Goal: Information Seeking & Learning: Learn about a topic

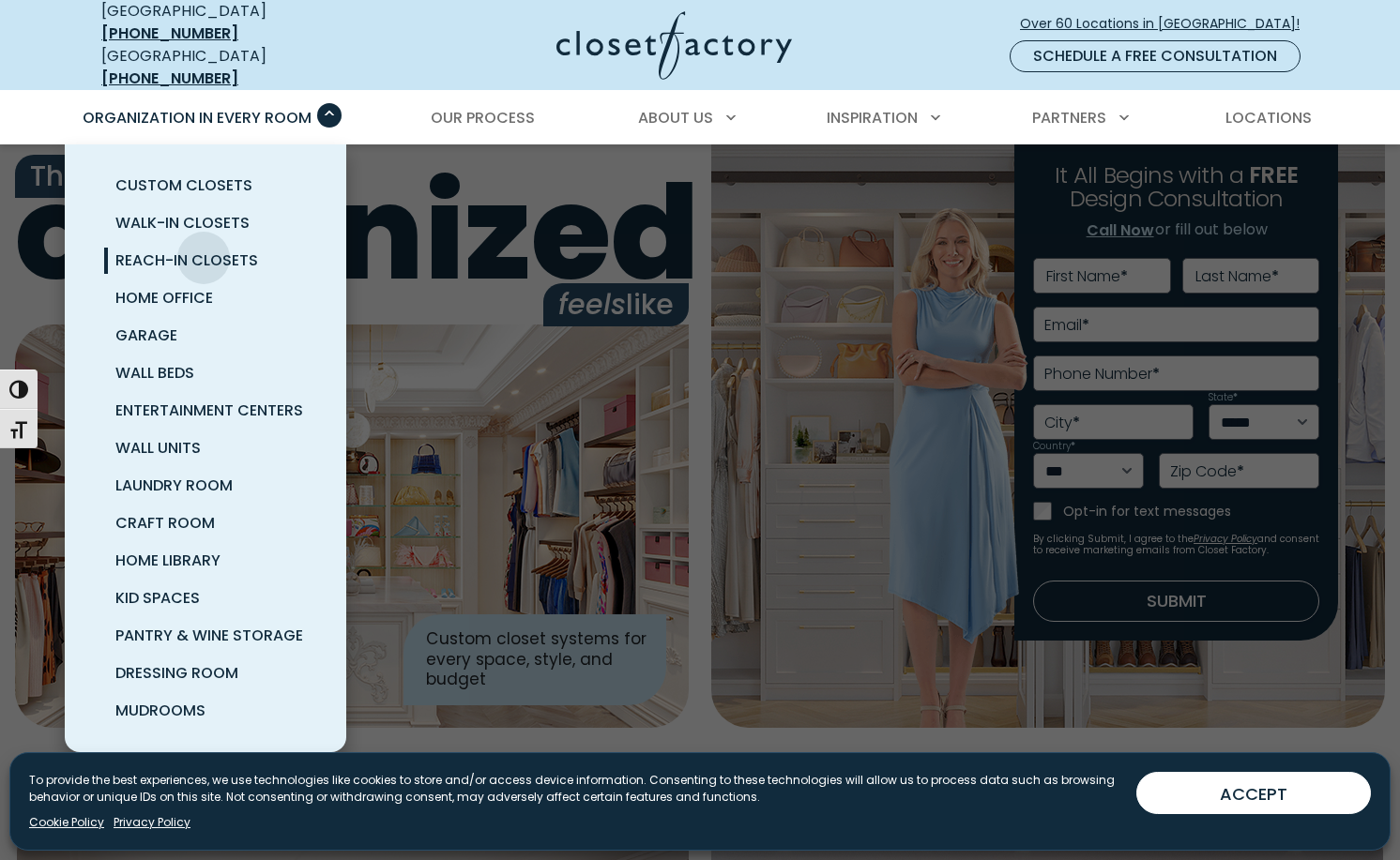
click at [204, 249] on span "Reach-In Closets" at bounding box center [187, 260] width 142 height 22
click at [143, 324] on span "Garage" at bounding box center [146, 335] width 62 height 22
click at [175, 474] on span "Laundry Room" at bounding box center [175, 485] width 118 height 22
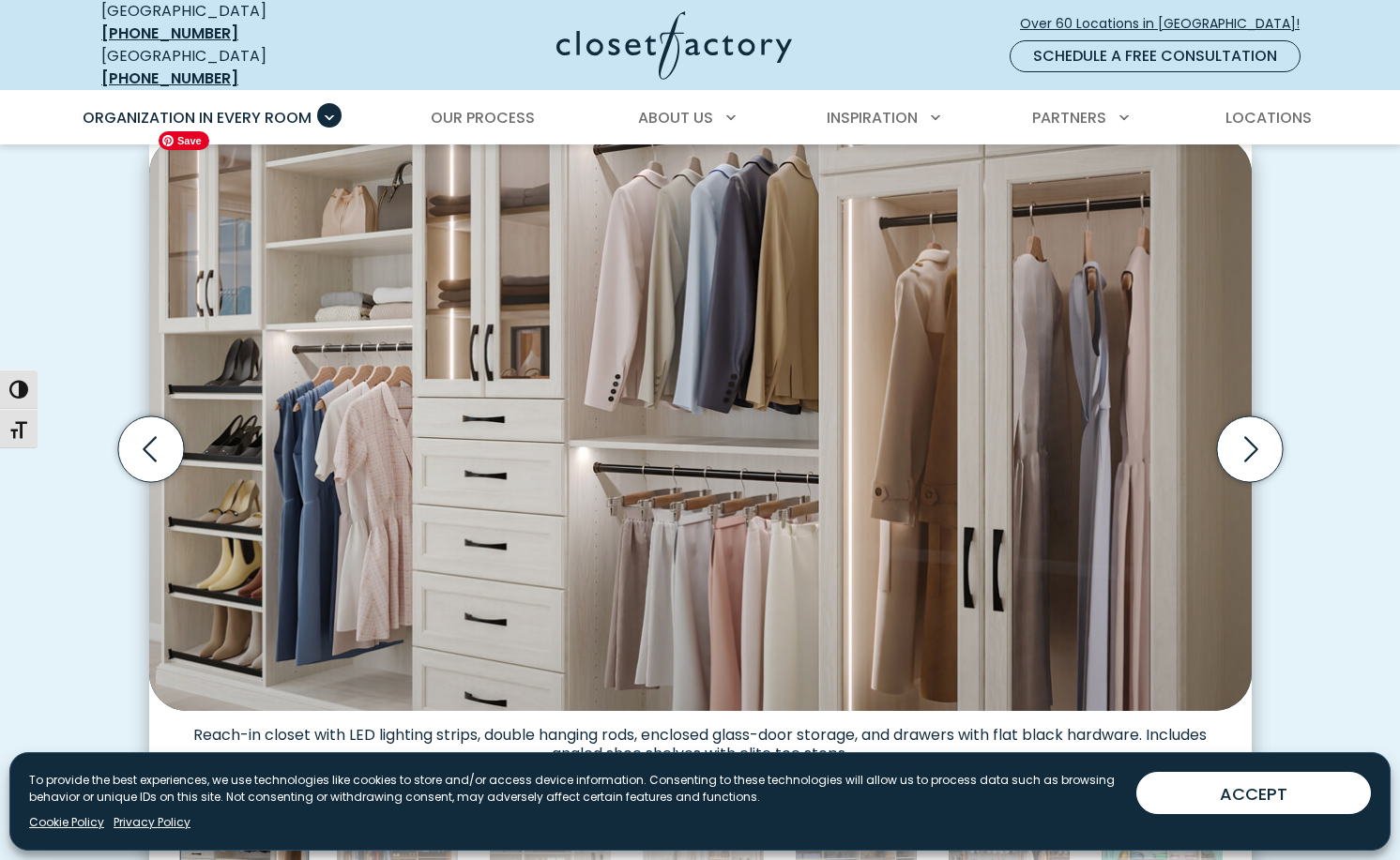
scroll to position [667, 0]
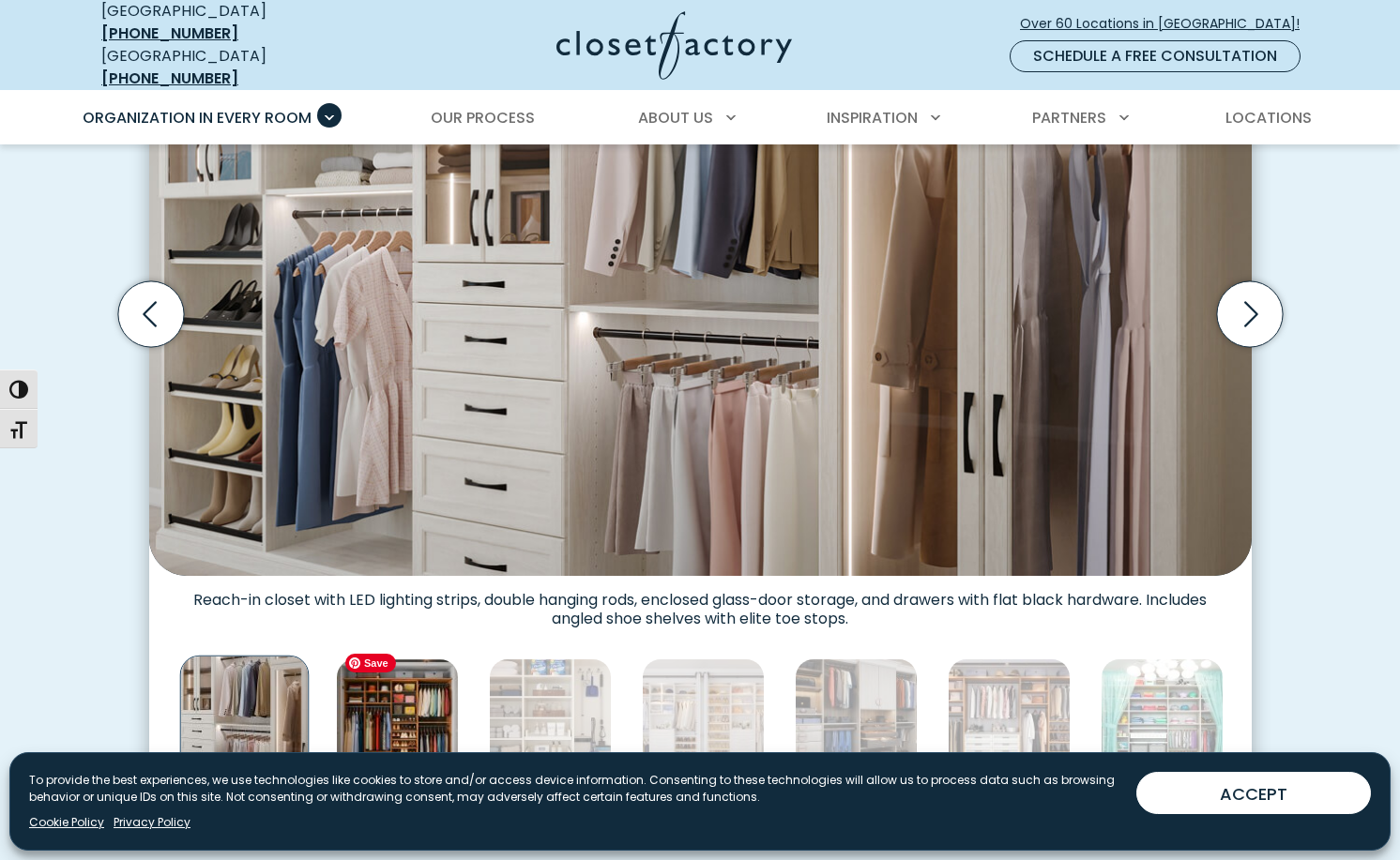
click at [423, 671] on img "Thumbnail Gallery" at bounding box center [397, 720] width 123 height 123
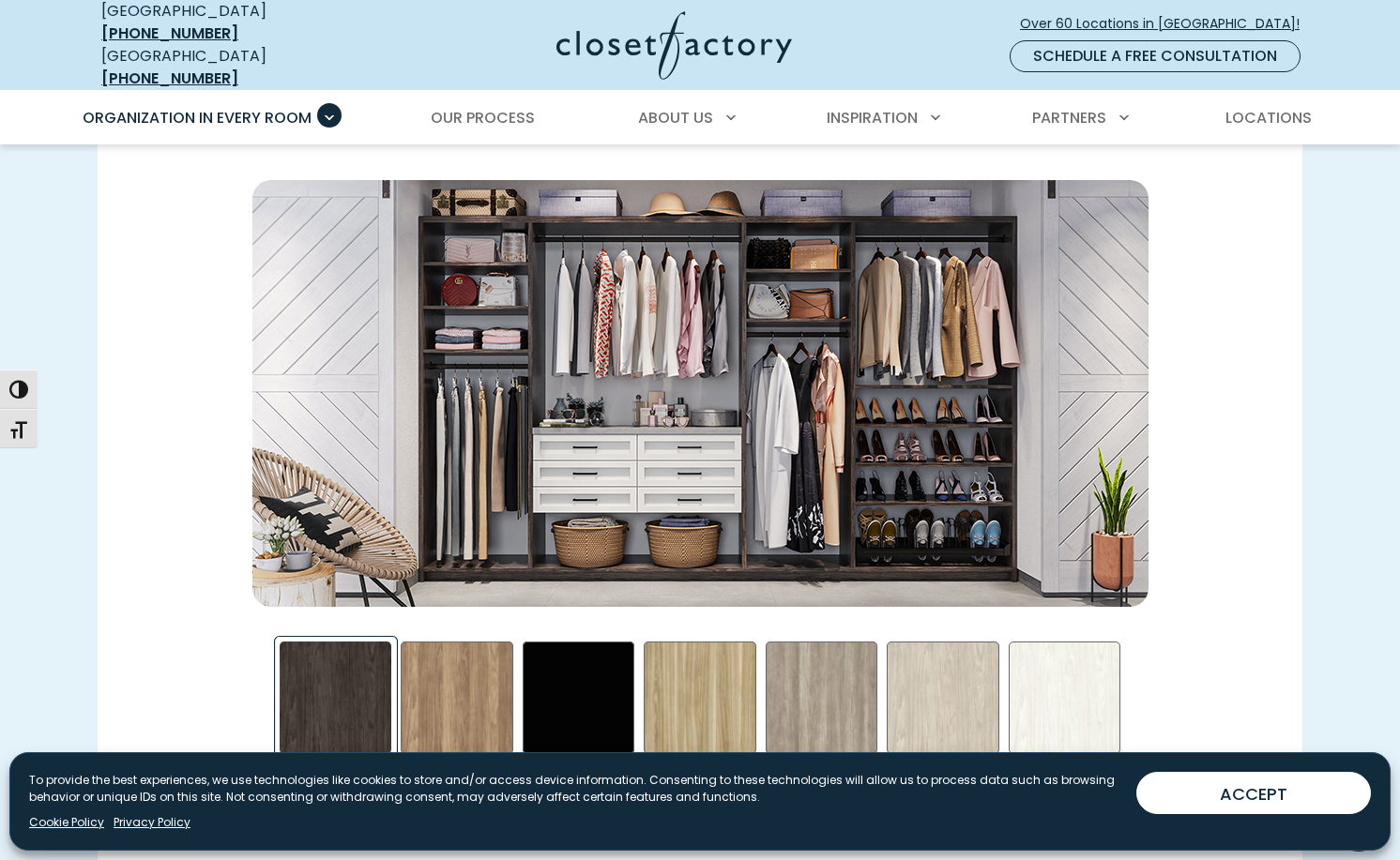
scroll to position [2671, 0]
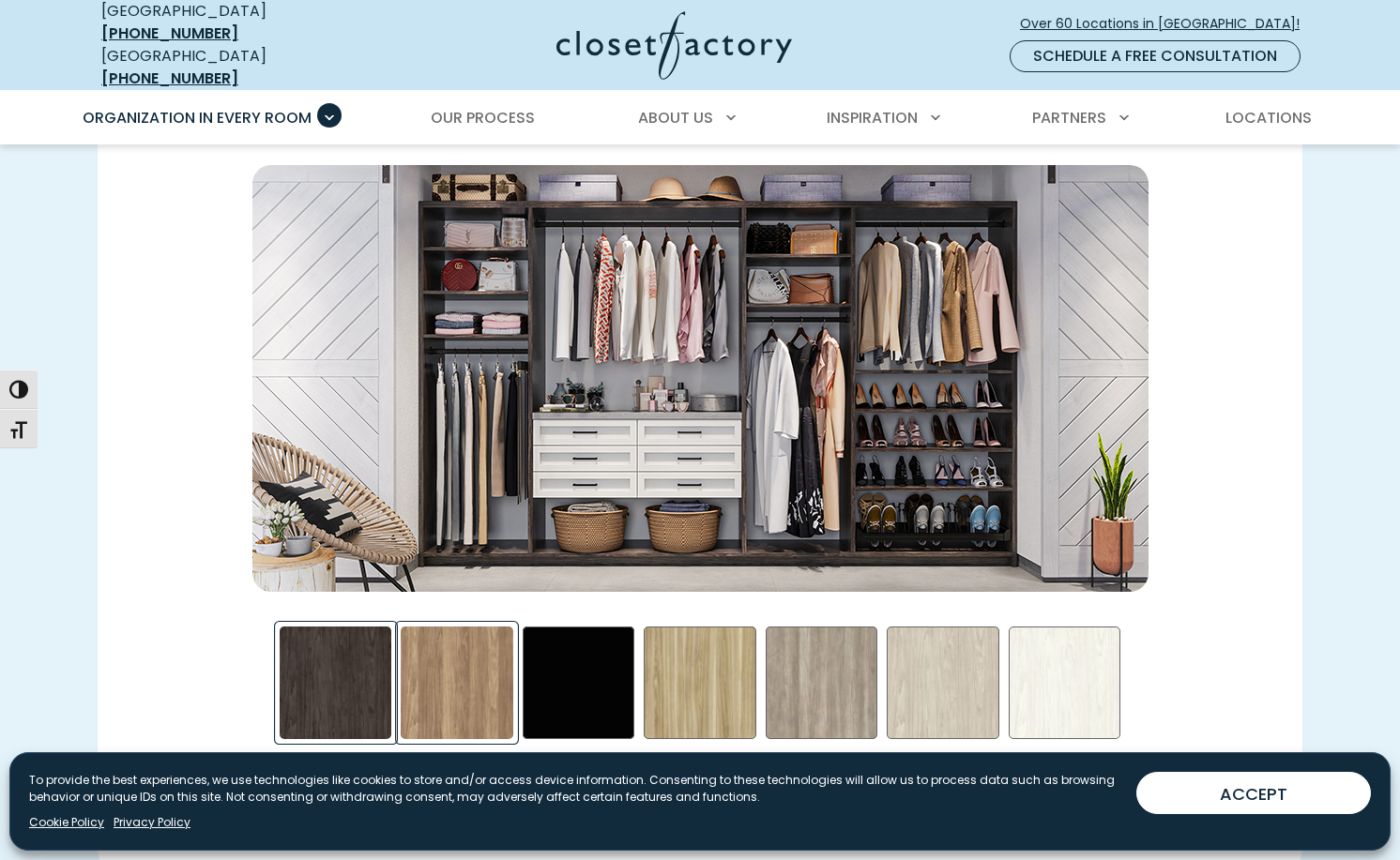
click at [486, 635] on div "Apres Ski Swatch" at bounding box center [456, 683] width 113 height 113
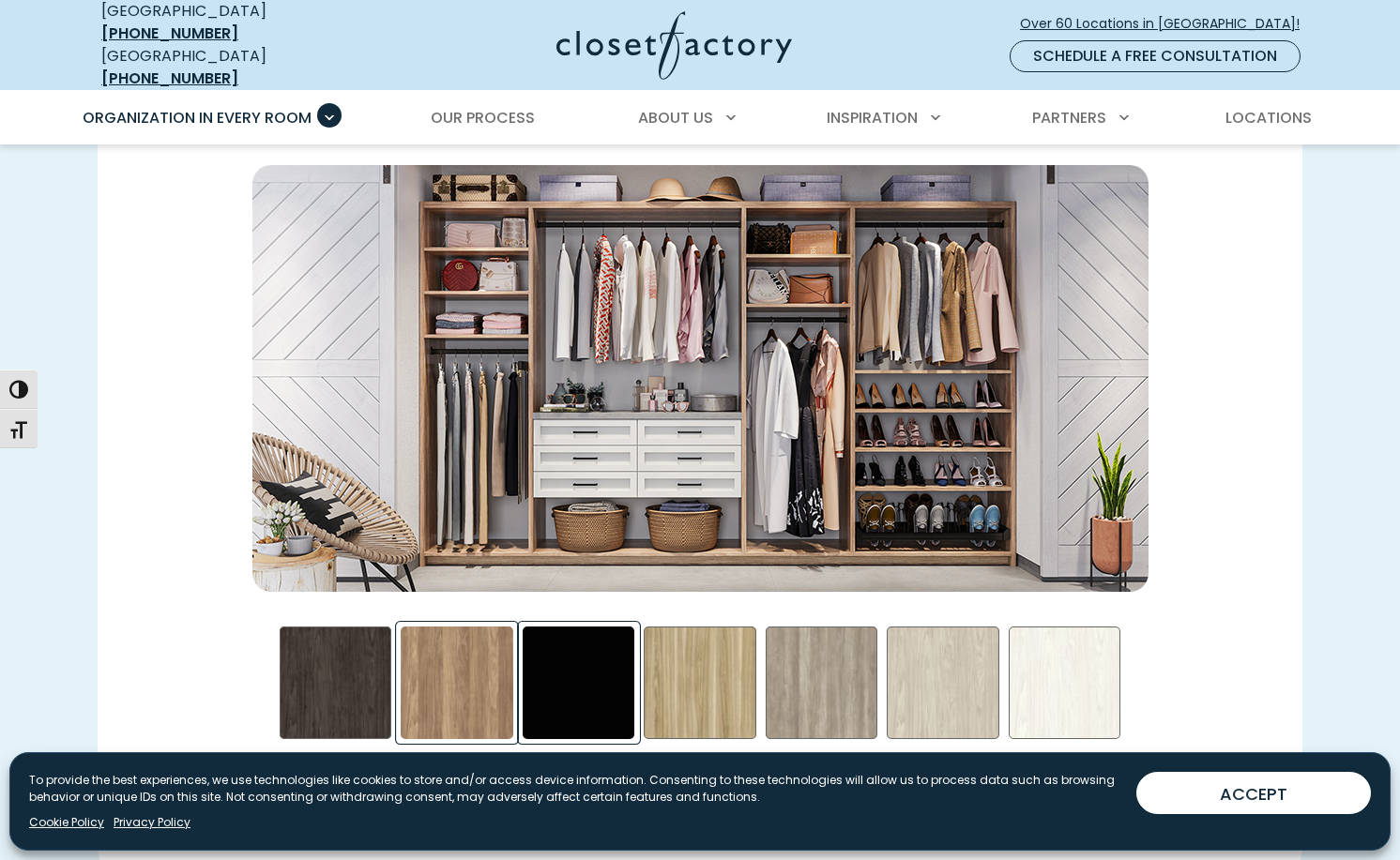
click at [558, 662] on div "Black Swatch" at bounding box center [579, 683] width 113 height 113
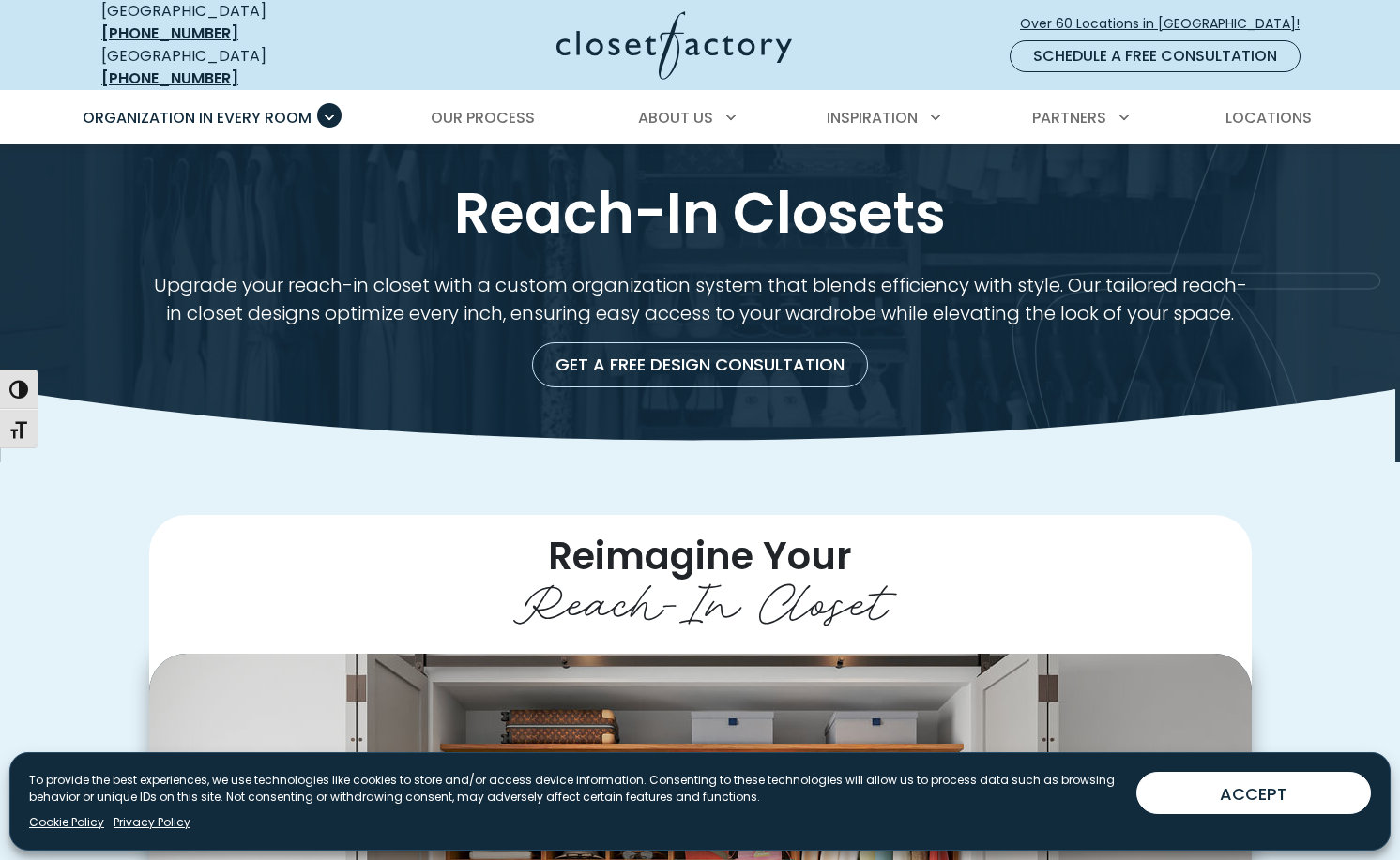
scroll to position [0, 0]
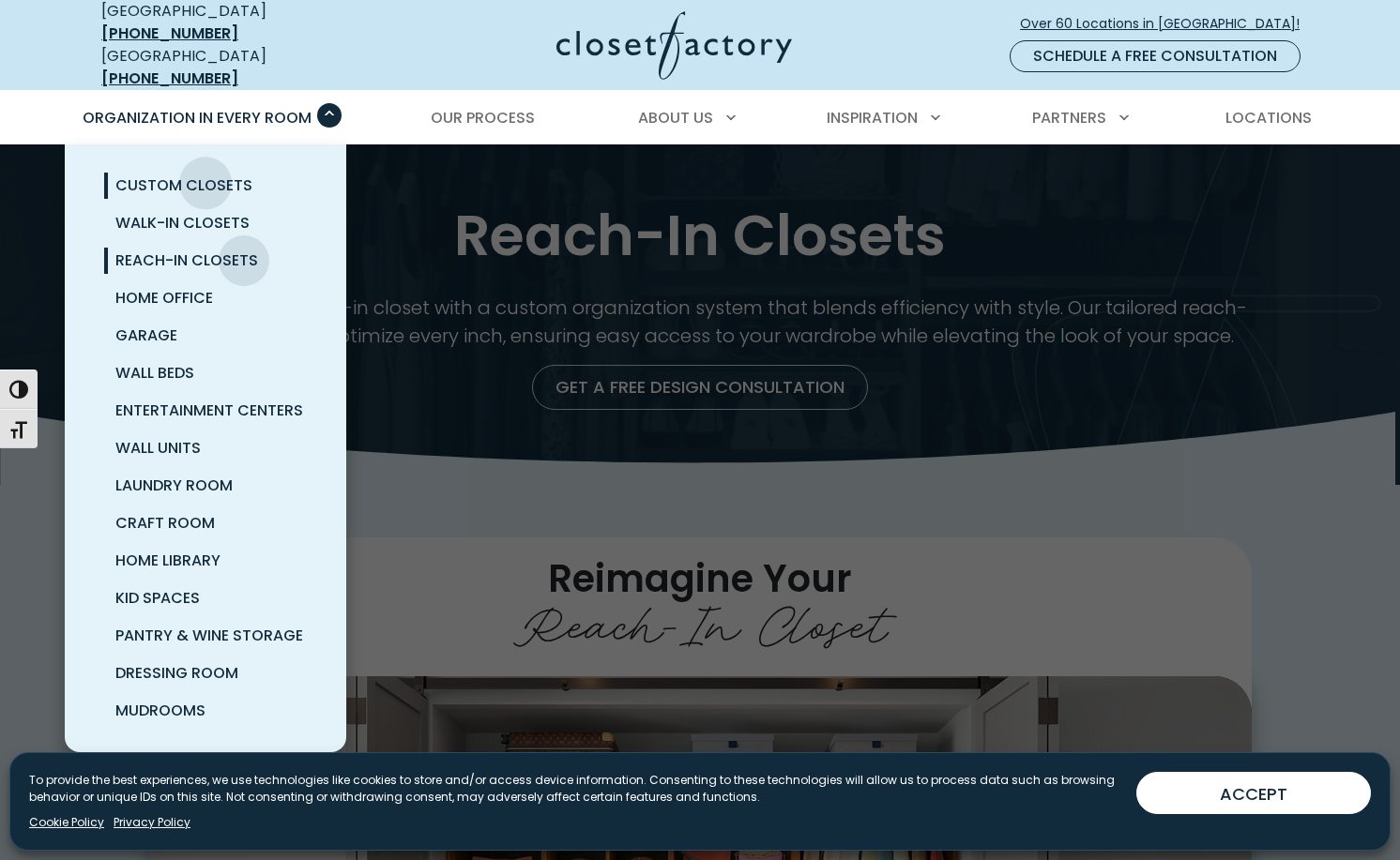
click at [206, 174] on span "Custom Closets" at bounding box center [184, 185] width 137 height 22
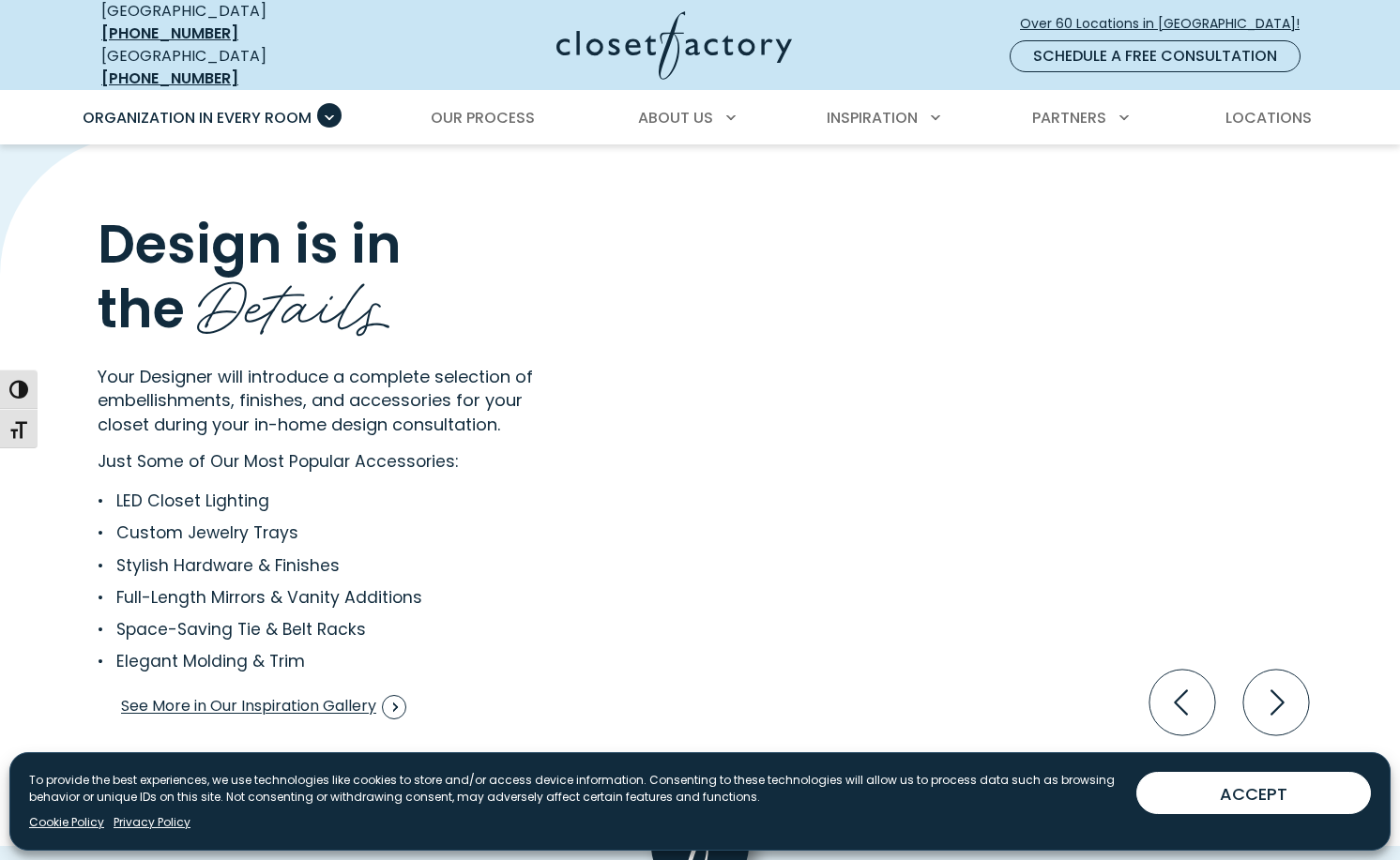
scroll to position [3368, 0]
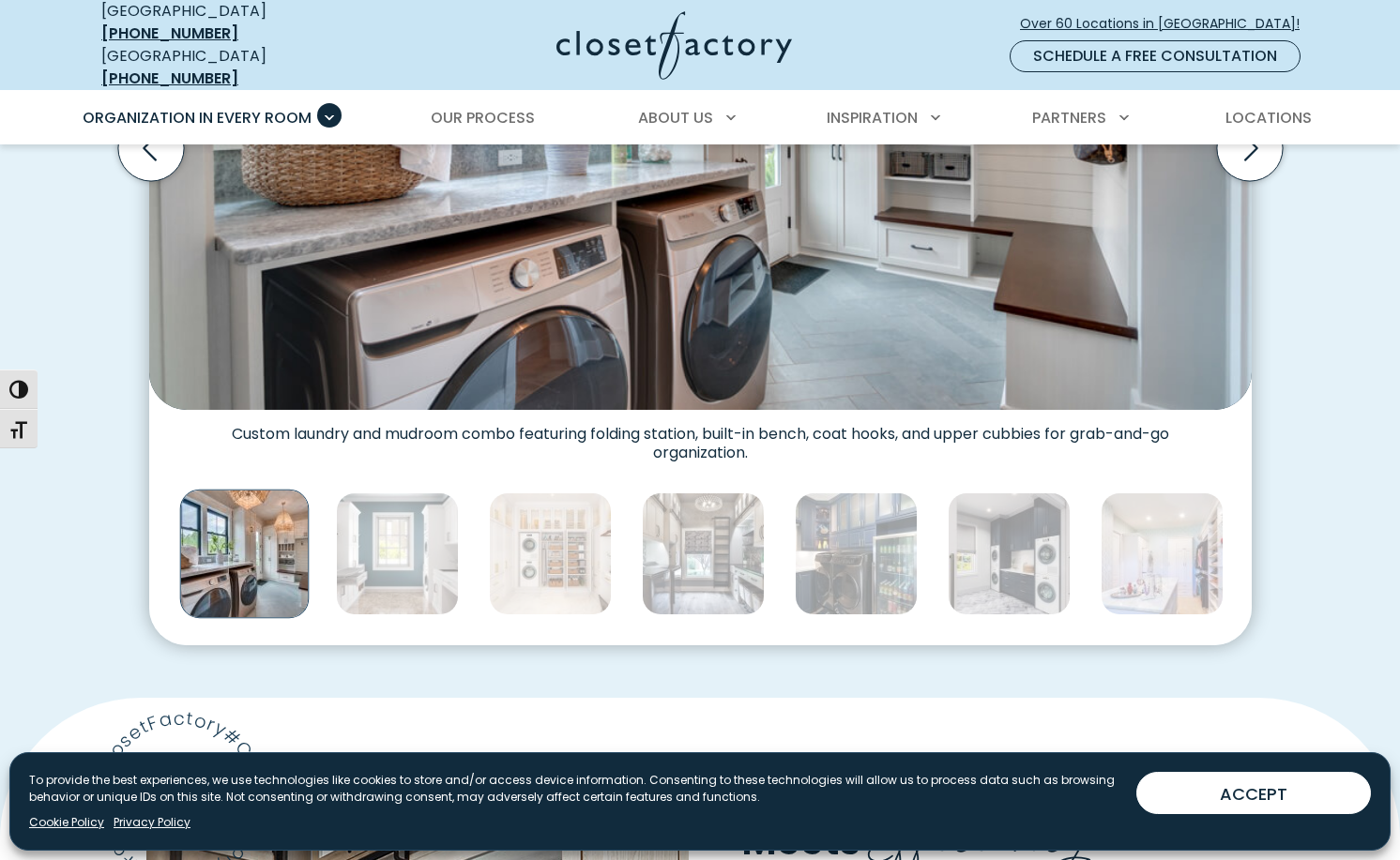
scroll to position [869, 0]
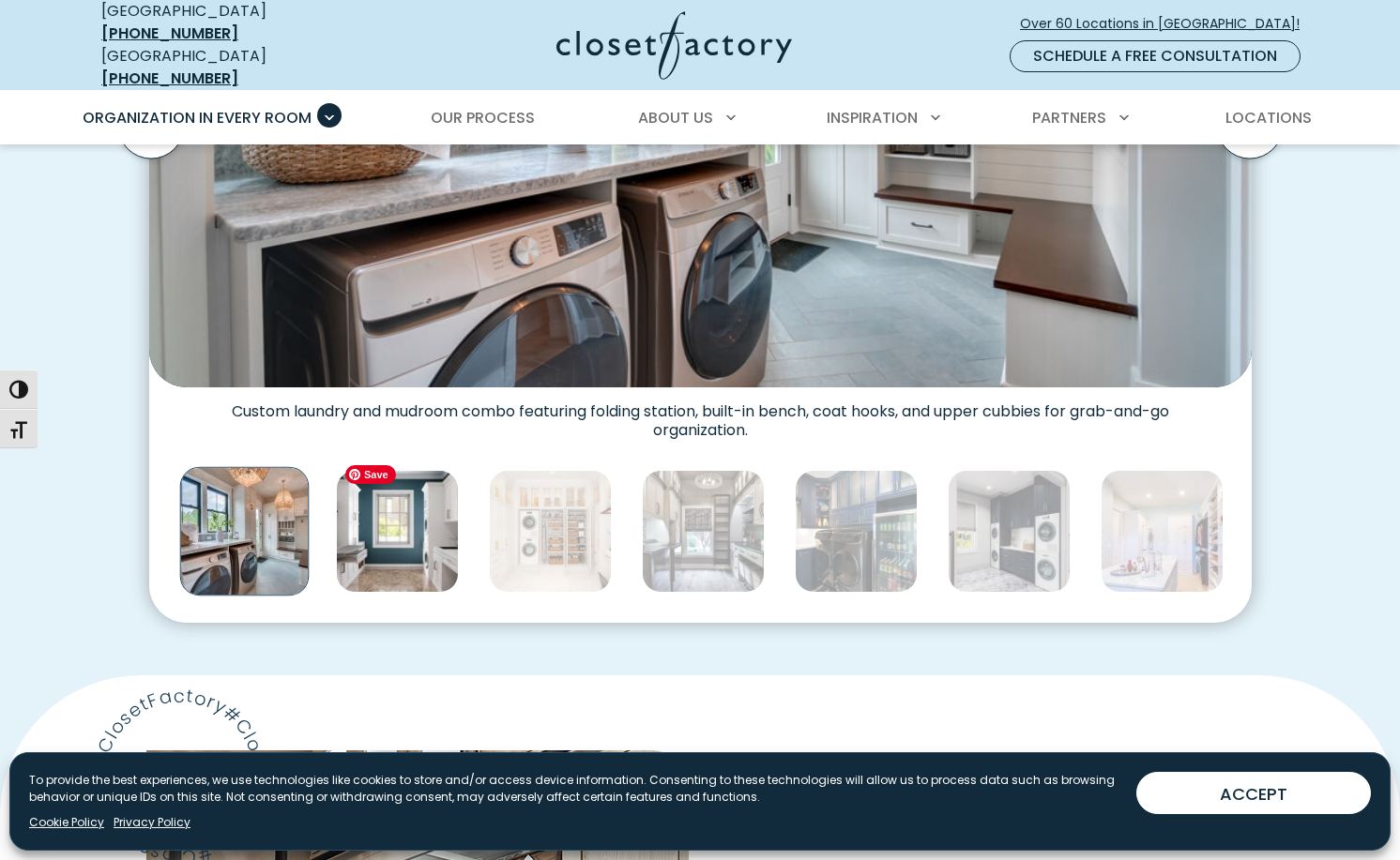
click at [399, 554] on img "Thumbnail Gallery" at bounding box center [397, 531] width 123 height 123
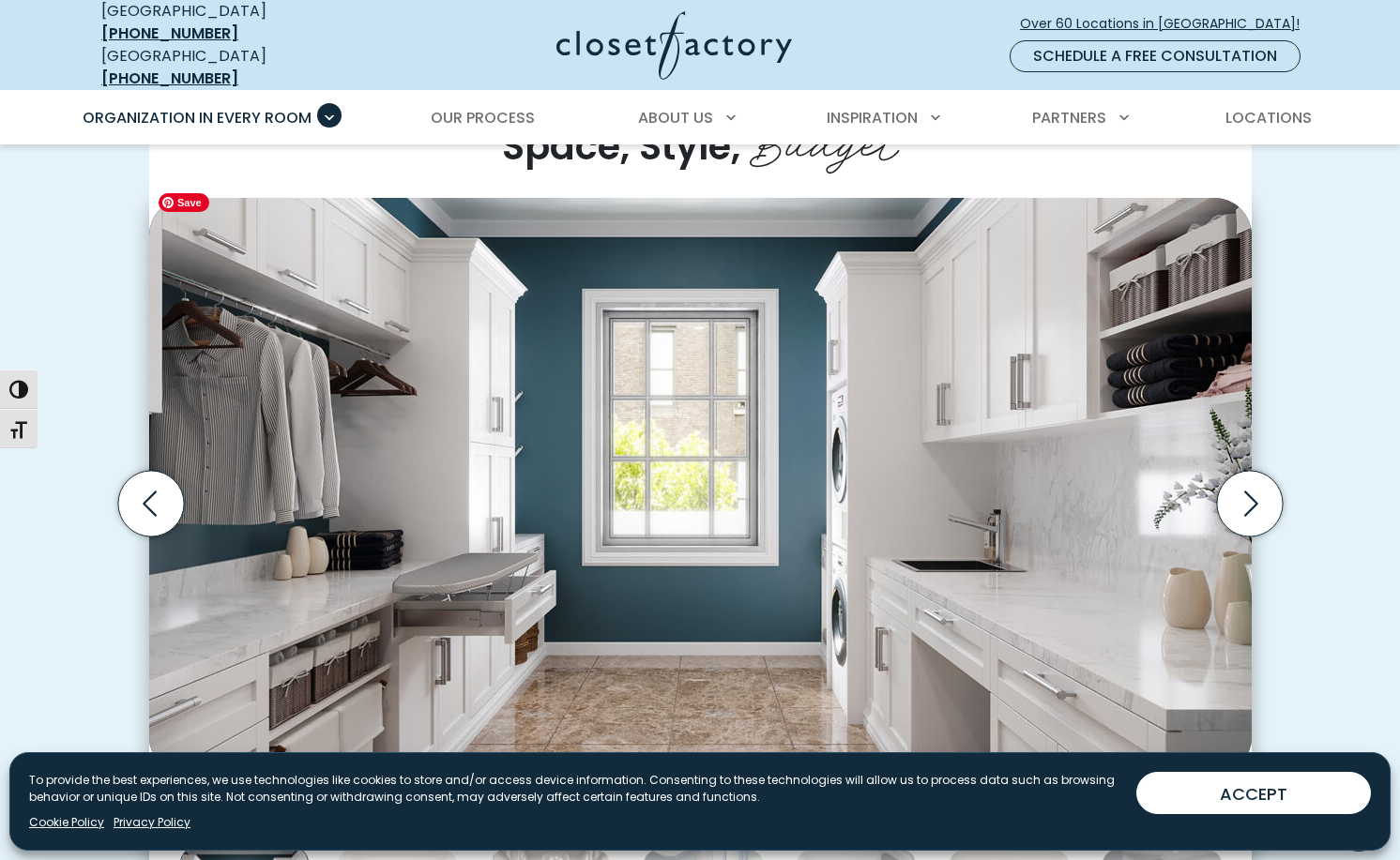
scroll to position [481, 0]
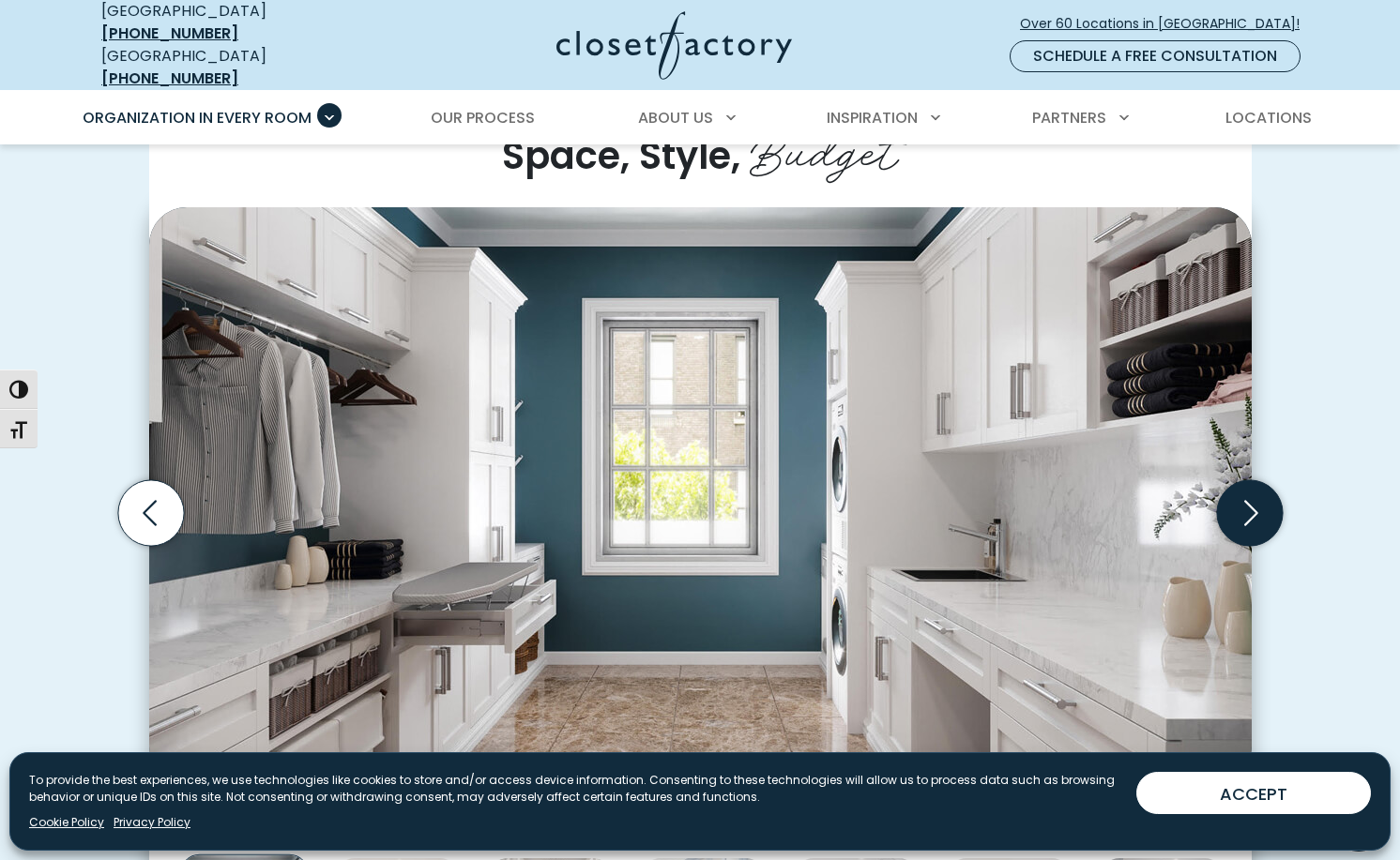
click at [1254, 486] on icon "Next slide" at bounding box center [1248, 512] width 65 height 65
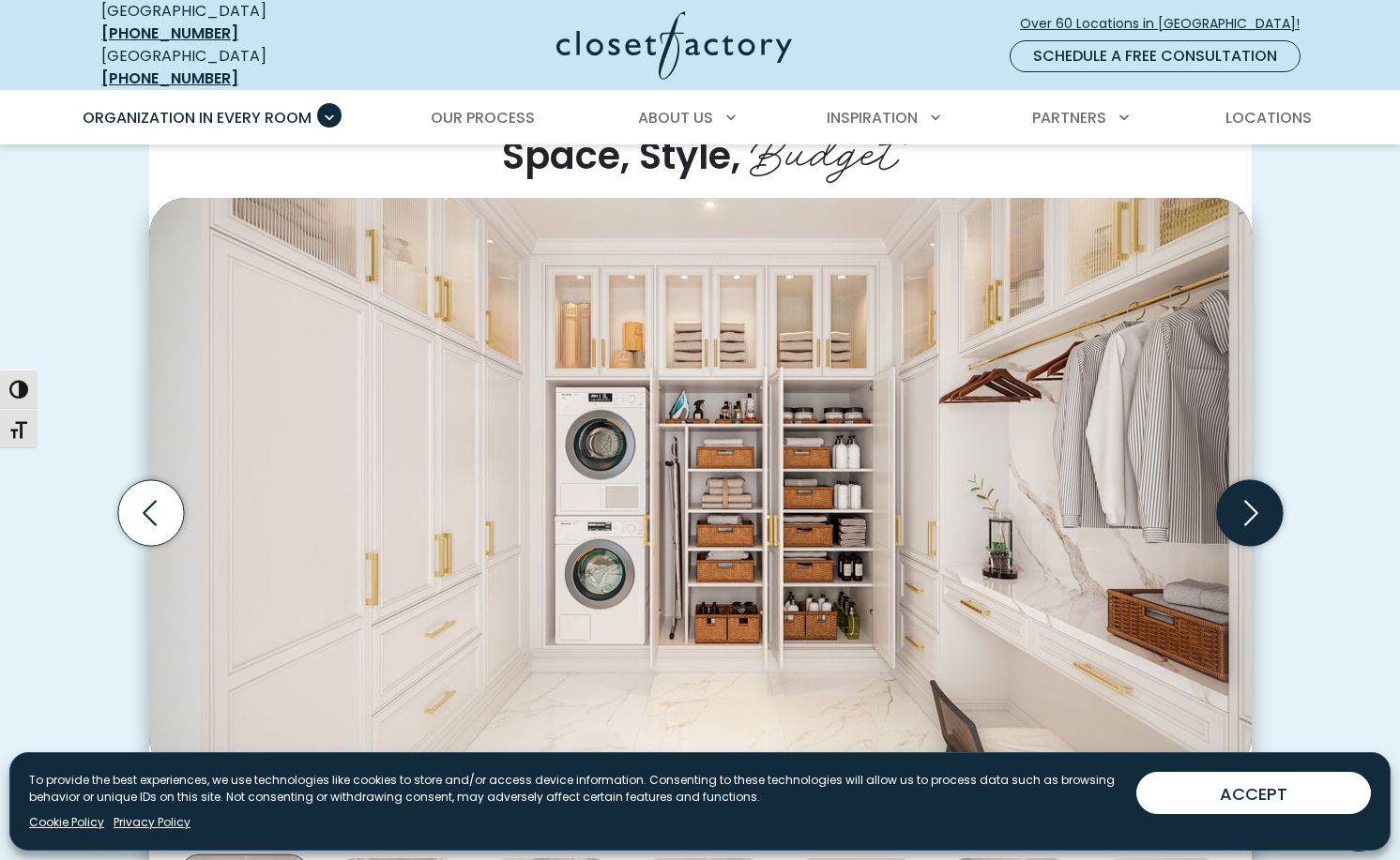
click at [1254, 486] on icon "Next slide" at bounding box center [1248, 512] width 65 height 65
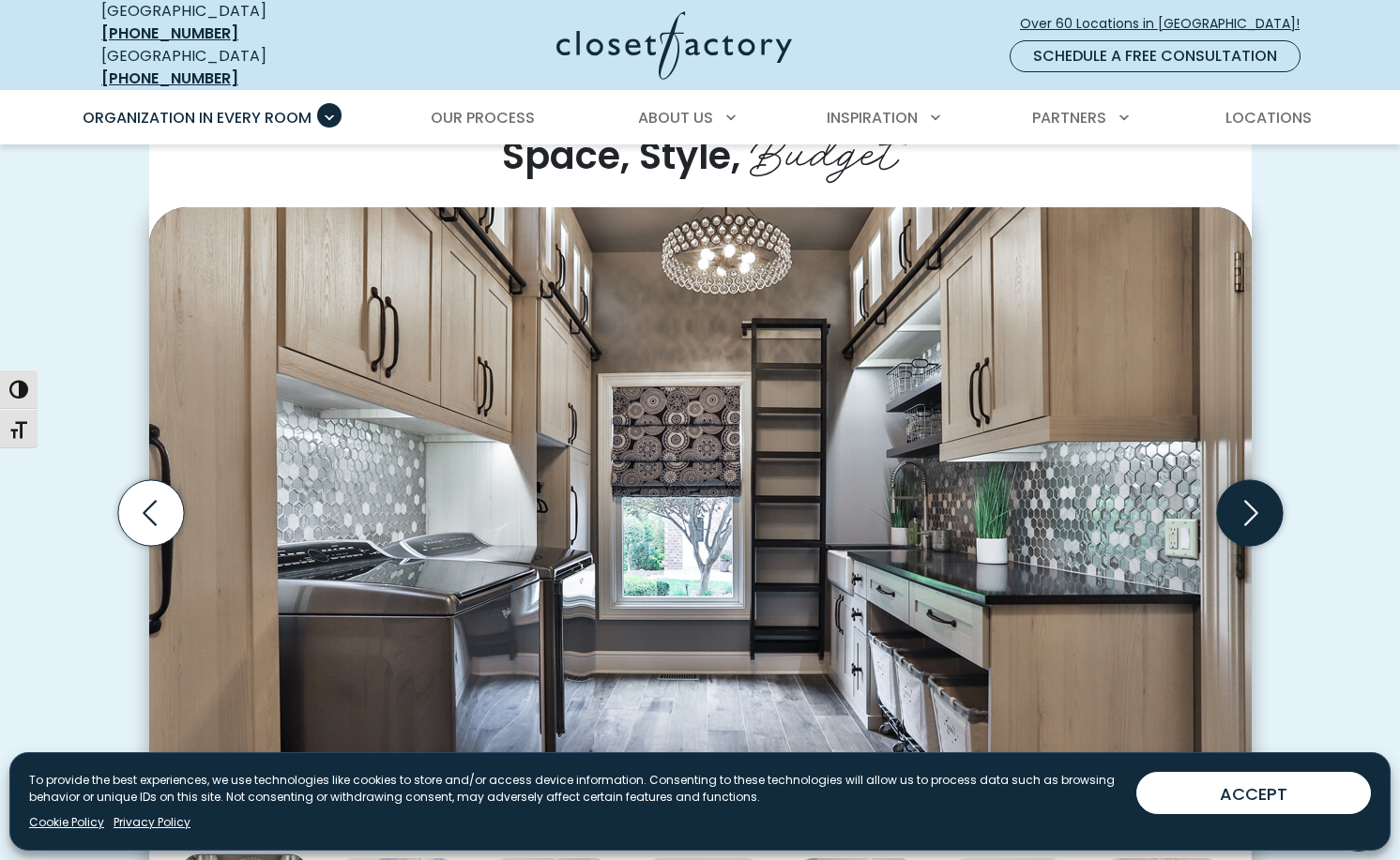
click at [1254, 486] on icon "Next slide" at bounding box center [1248, 512] width 65 height 65
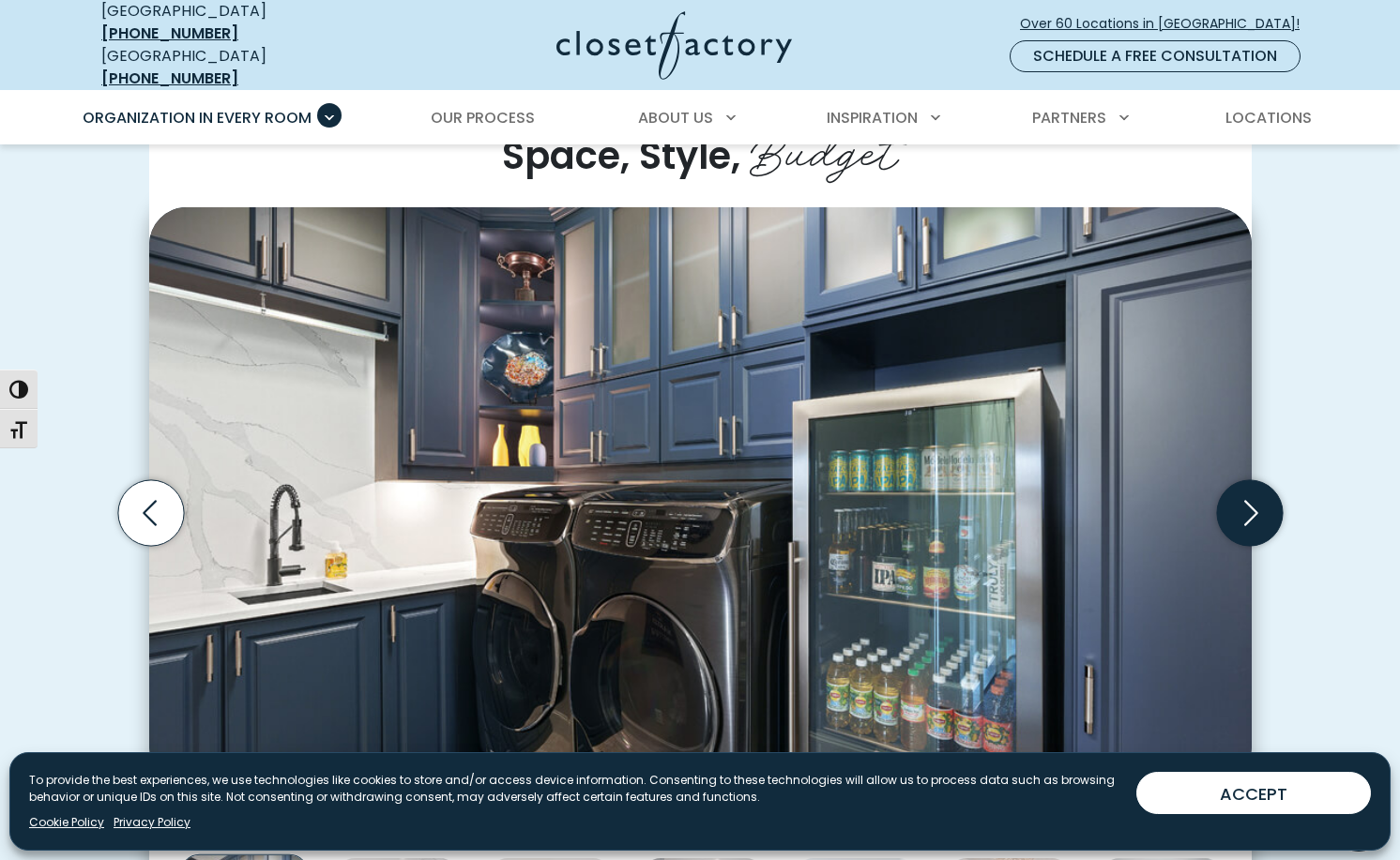
click at [1254, 486] on icon "Next slide" at bounding box center [1248, 512] width 65 height 65
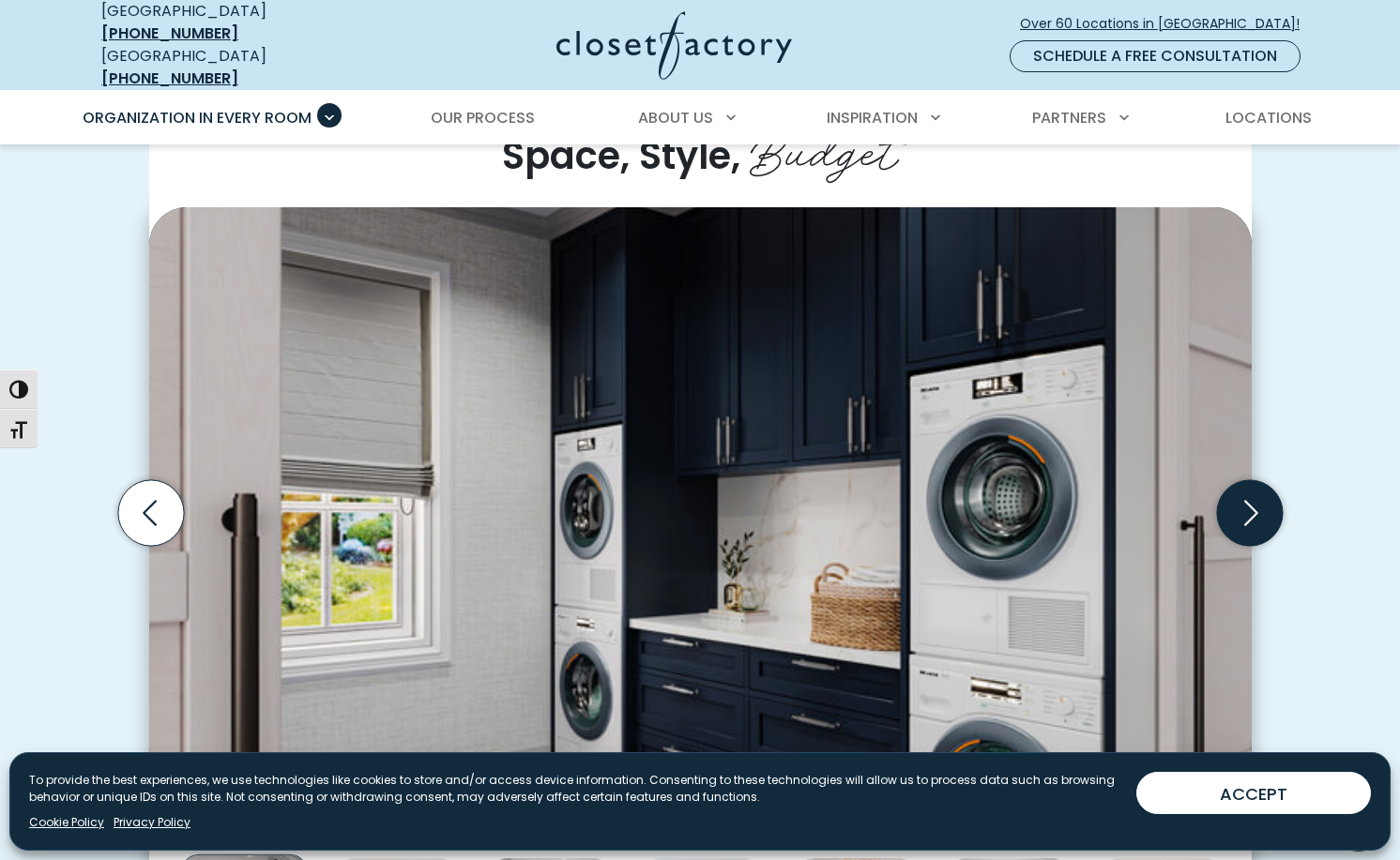
click at [1254, 486] on icon "Next slide" at bounding box center [1248, 512] width 65 height 65
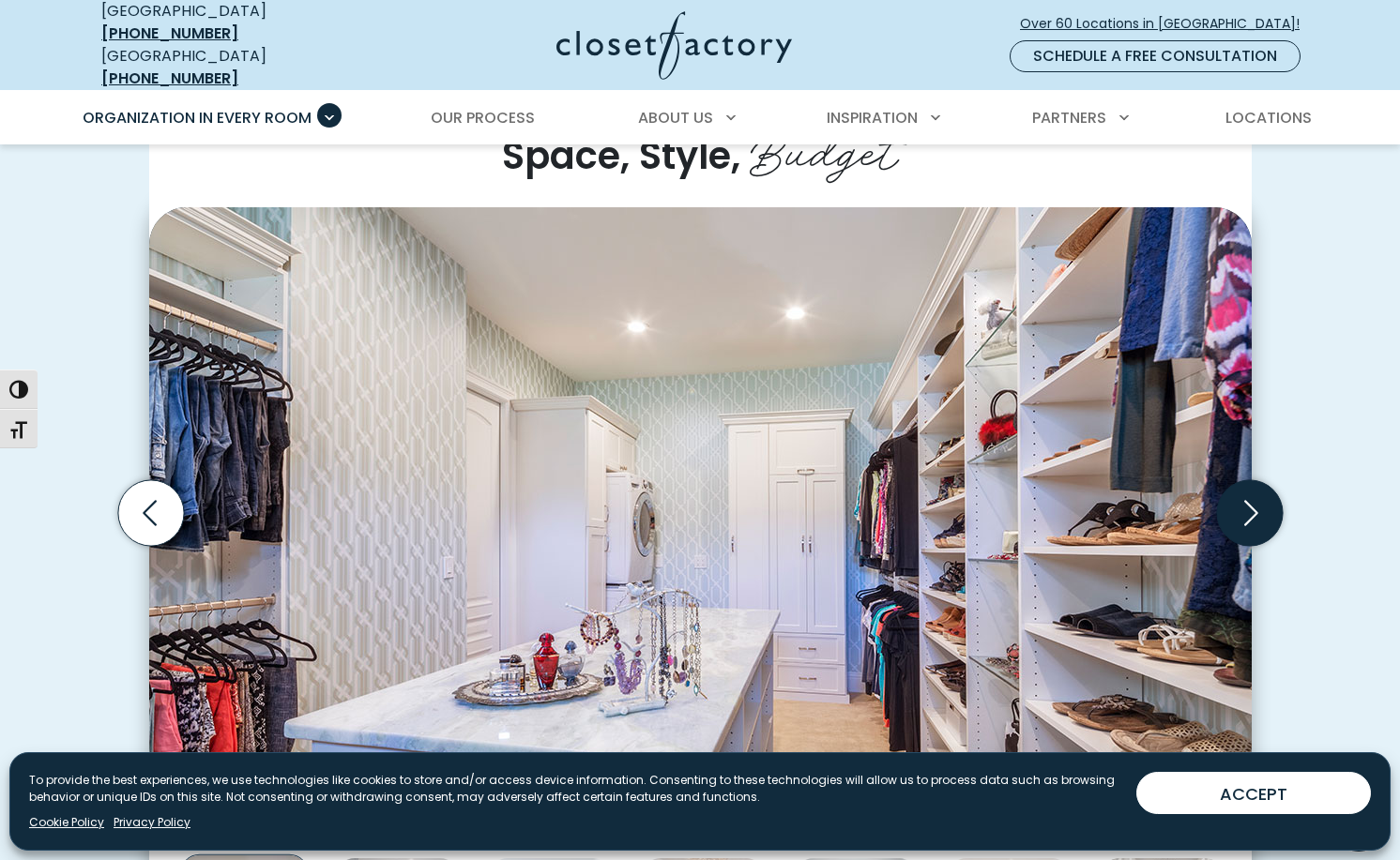
click at [1254, 486] on icon "Next slide" at bounding box center [1248, 512] width 65 height 65
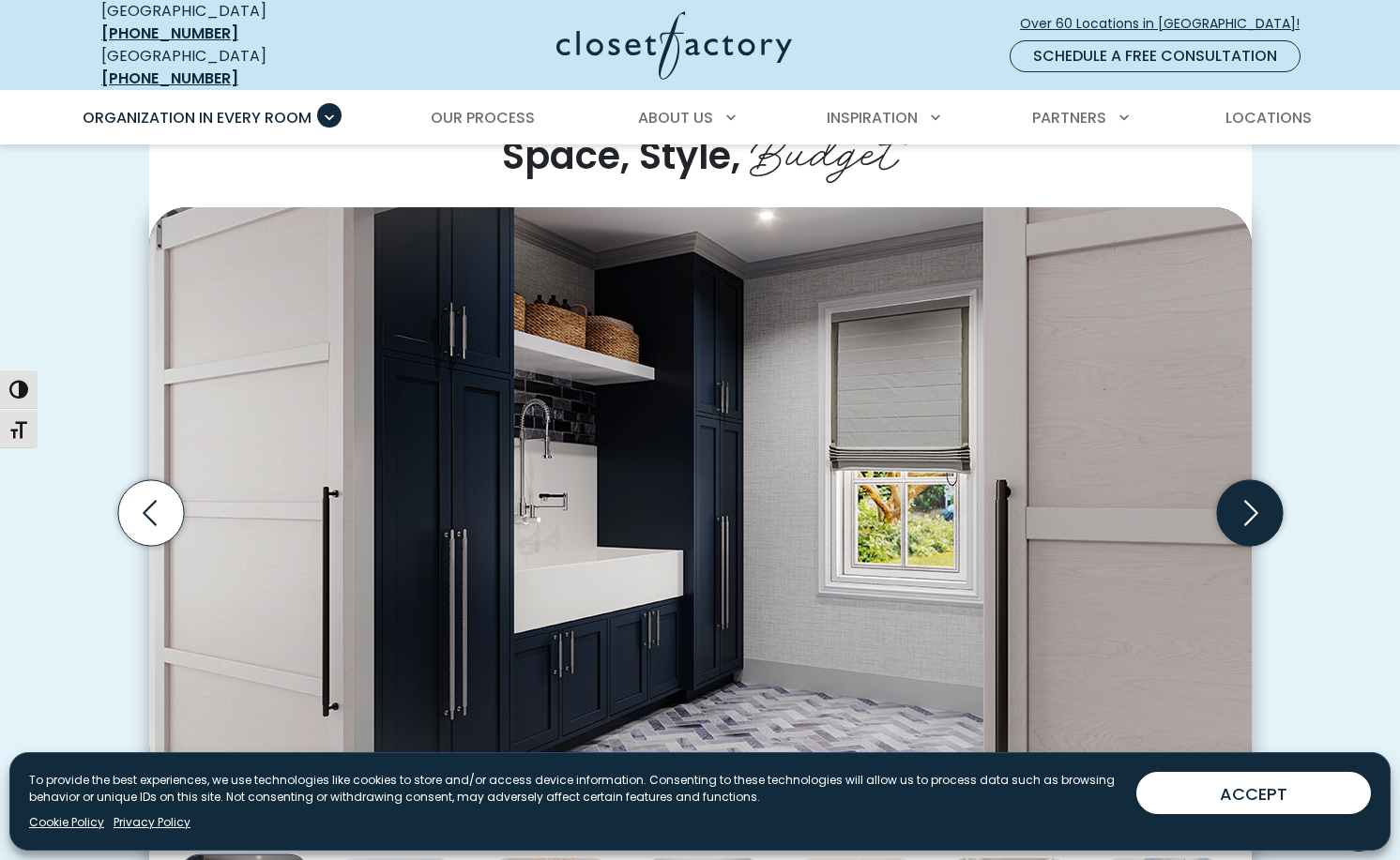
click at [1254, 486] on icon "Next slide" at bounding box center [1248, 512] width 65 height 65
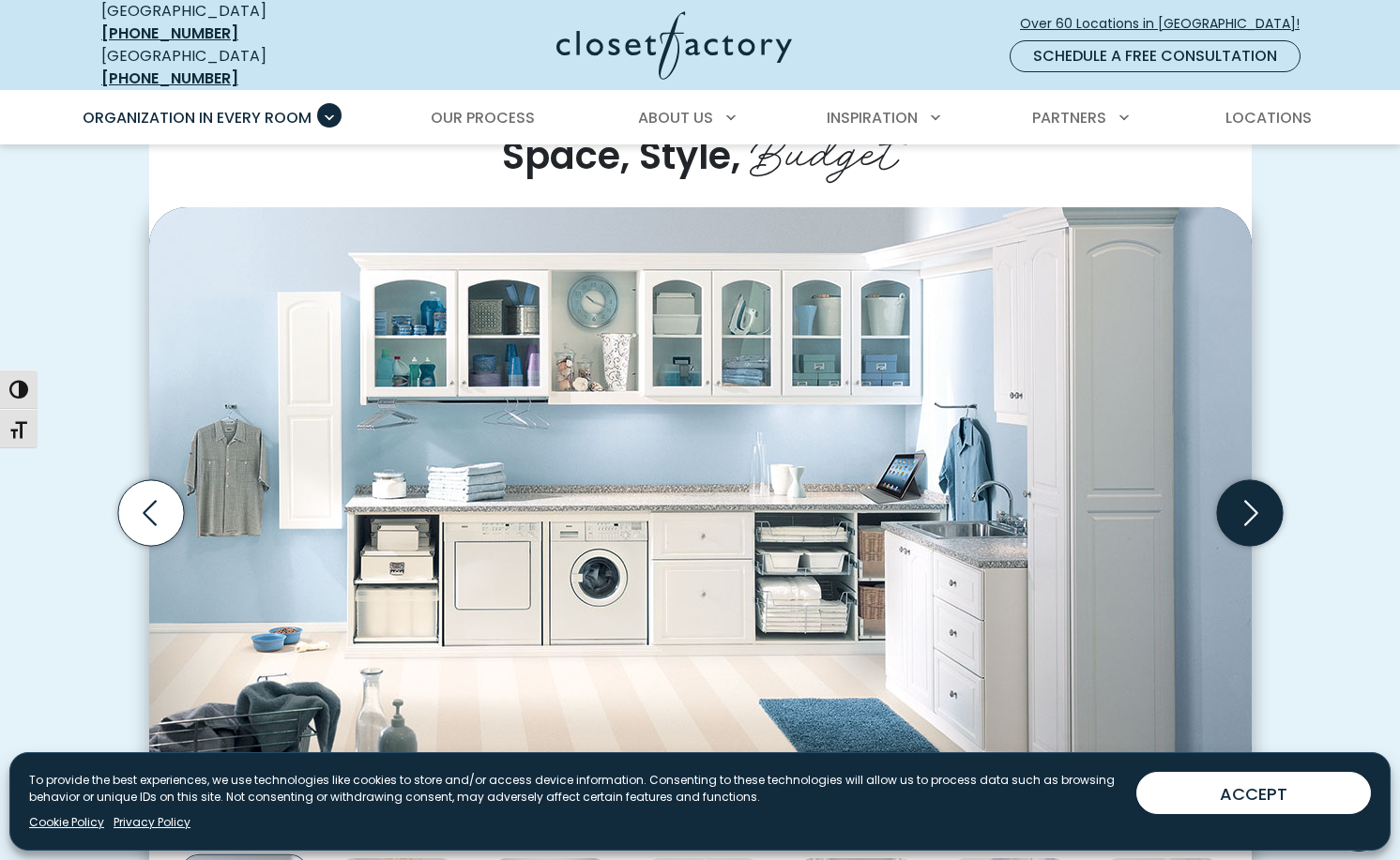
click at [1254, 486] on icon "Next slide" at bounding box center [1248, 512] width 65 height 65
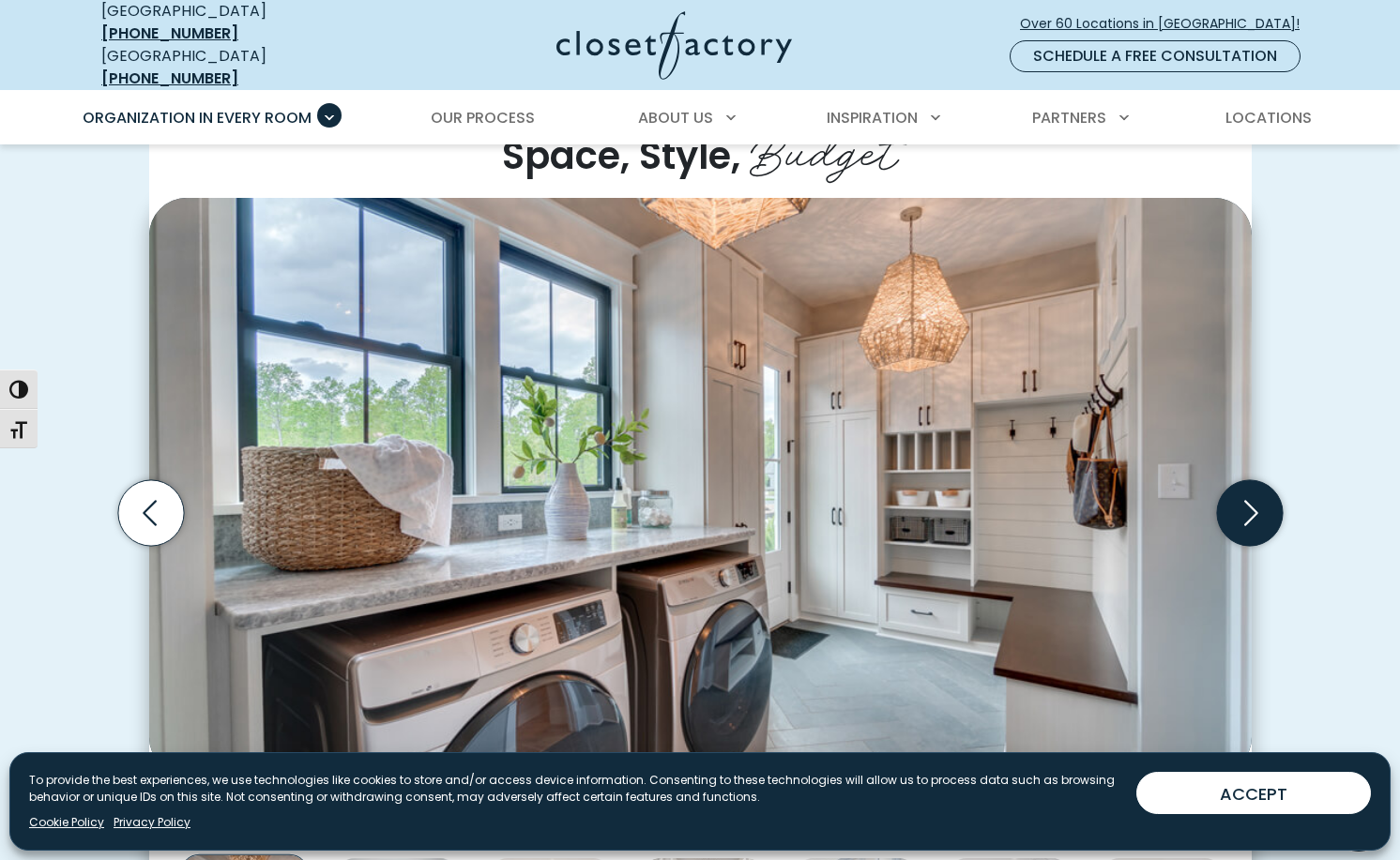
click at [1254, 486] on icon "Next slide" at bounding box center [1248, 512] width 65 height 65
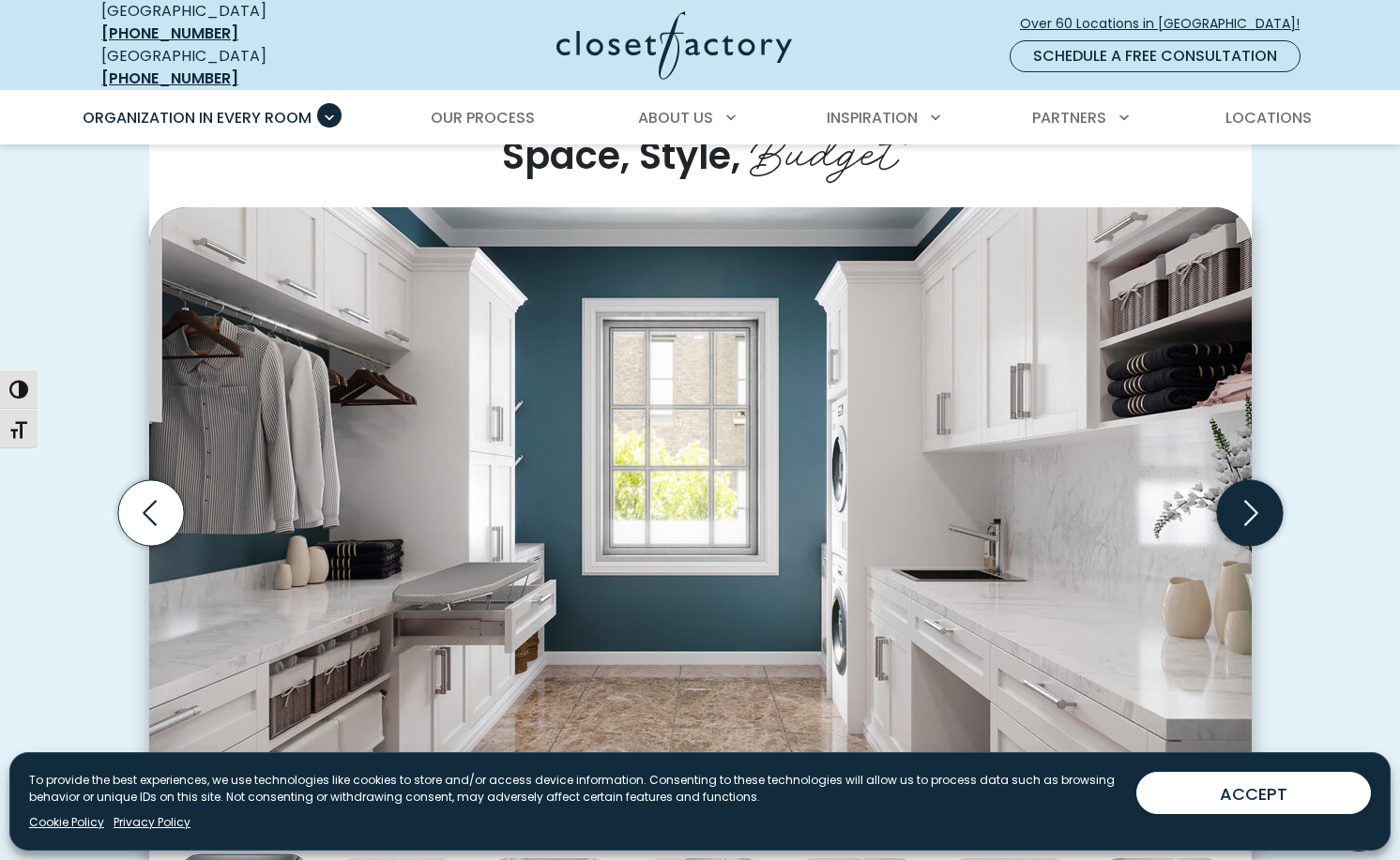
click at [1254, 486] on icon "Next slide" at bounding box center [1248, 512] width 65 height 65
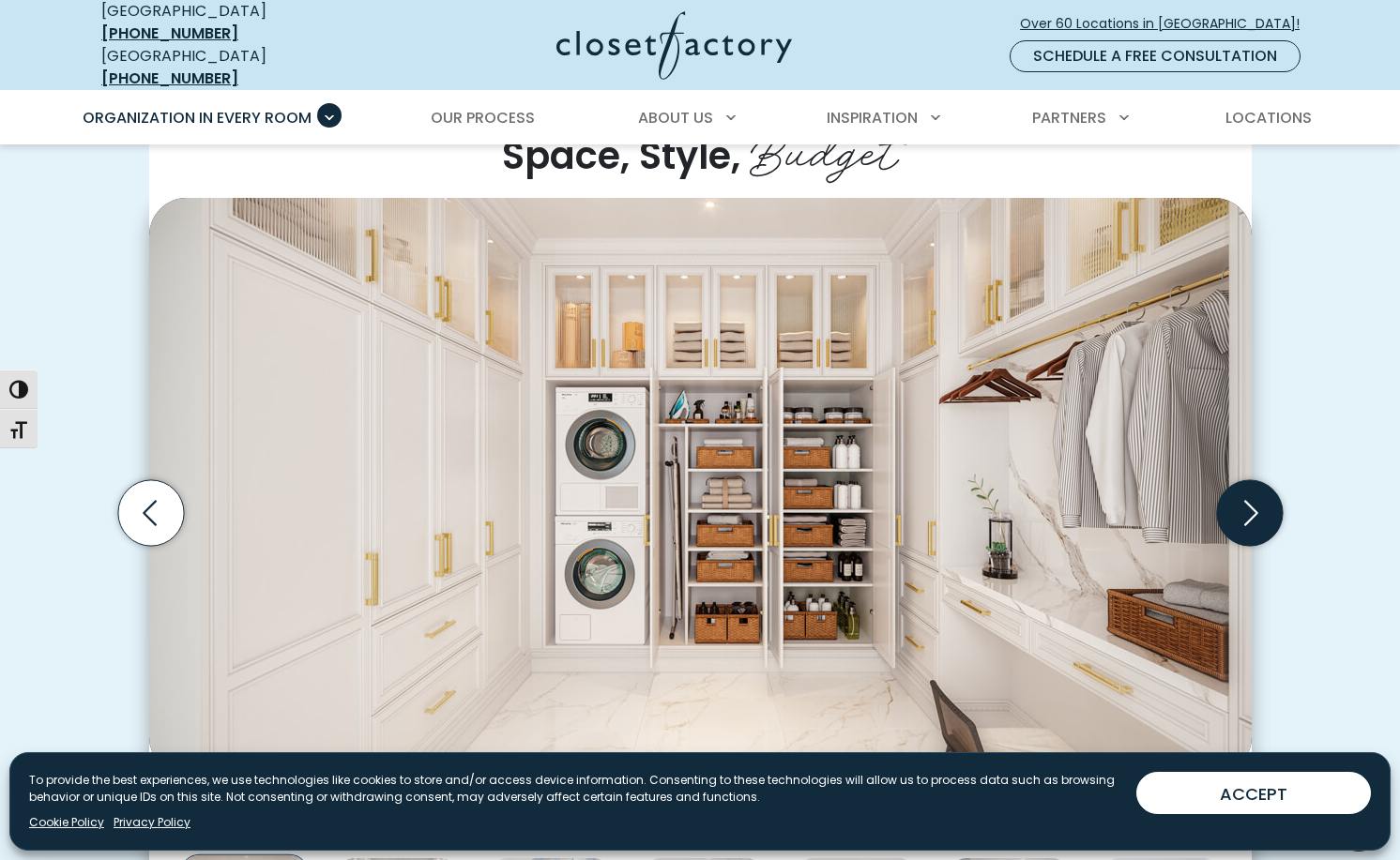
click at [1252, 498] on icon "Next slide" at bounding box center [1248, 512] width 65 height 65
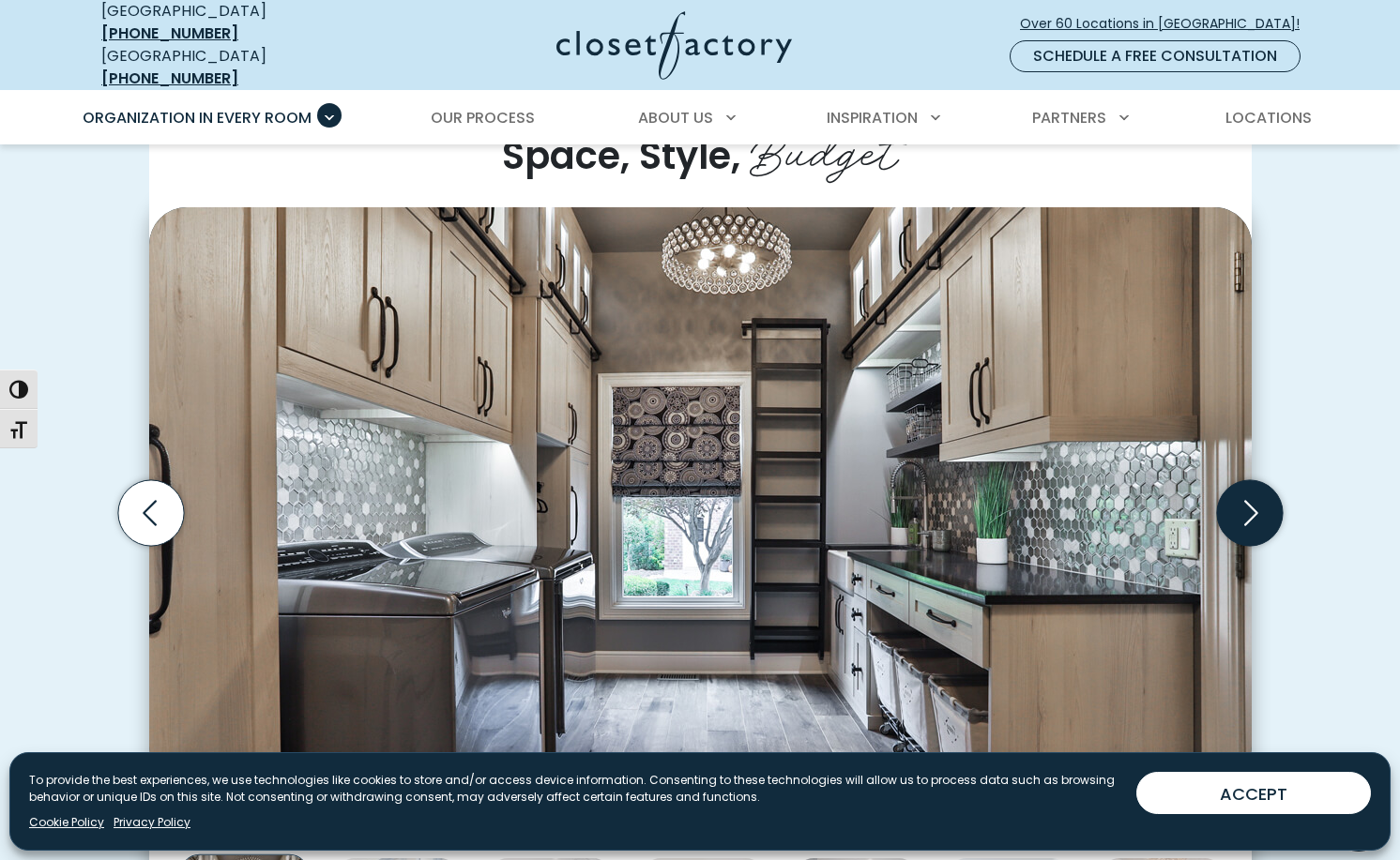
click at [1253, 500] on icon "Next slide" at bounding box center [1250, 512] width 14 height 26
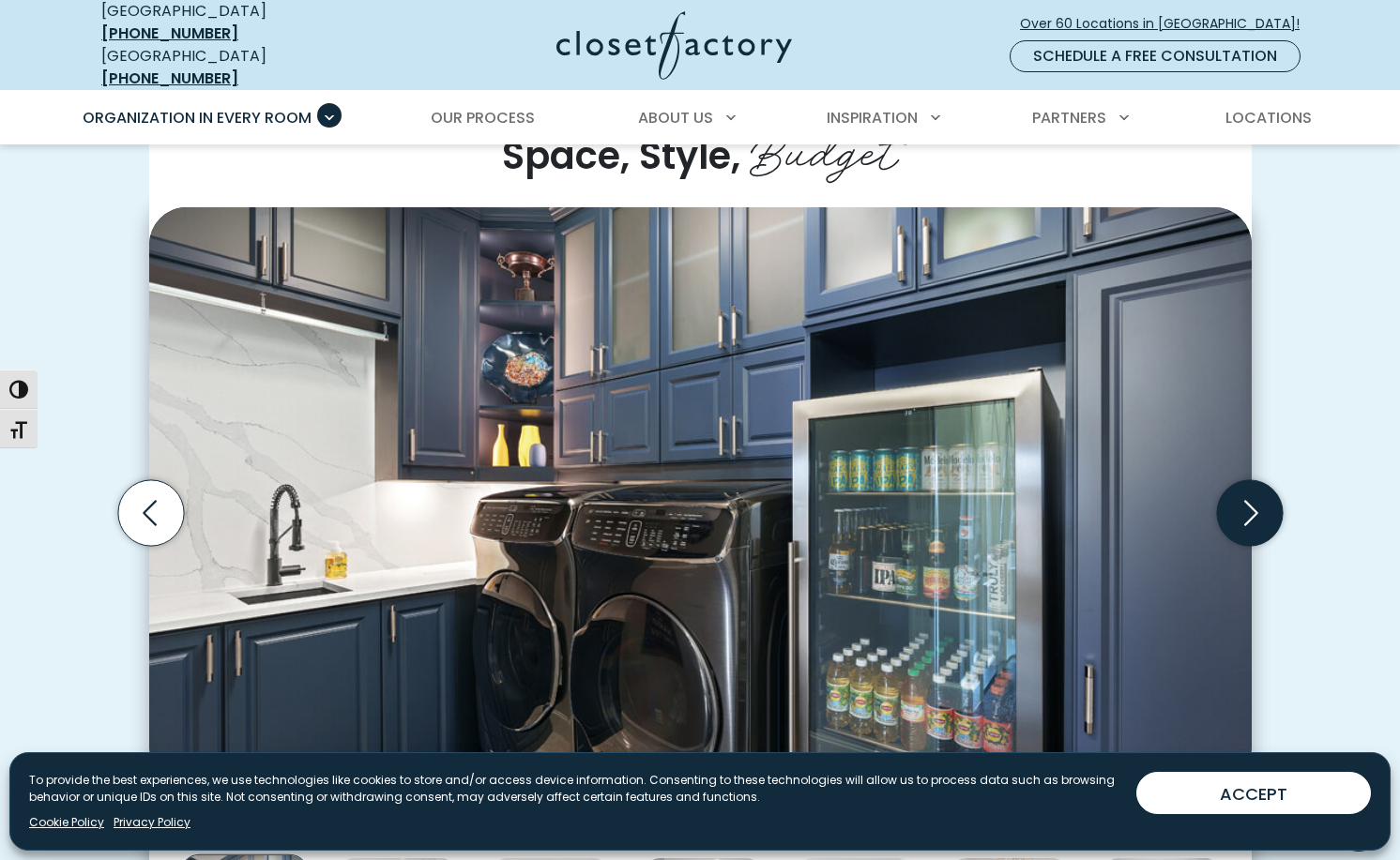
click at [1252, 500] on icon "Next slide" at bounding box center [1250, 512] width 14 height 26
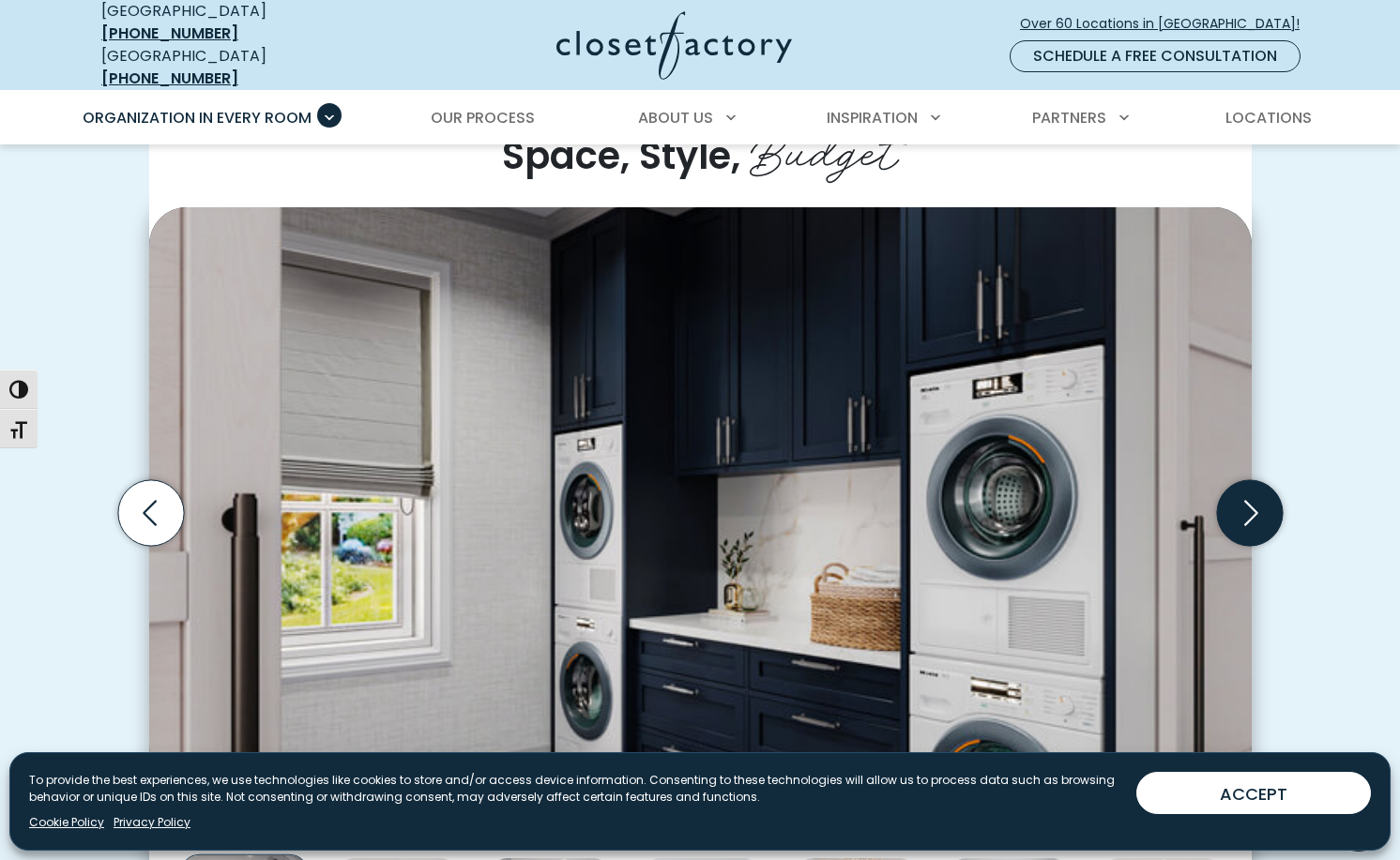
click at [1252, 500] on icon "Next slide" at bounding box center [1250, 512] width 14 height 26
